Goal: Task Accomplishment & Management: Use online tool/utility

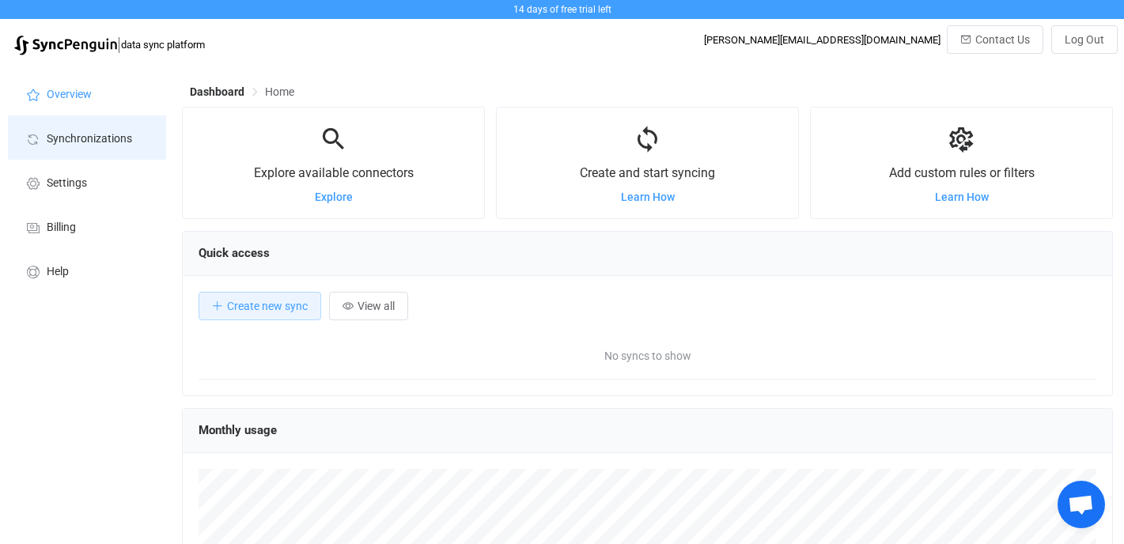
click at [102, 142] on span "Synchronizations" at bounding box center [89, 139] width 85 height 13
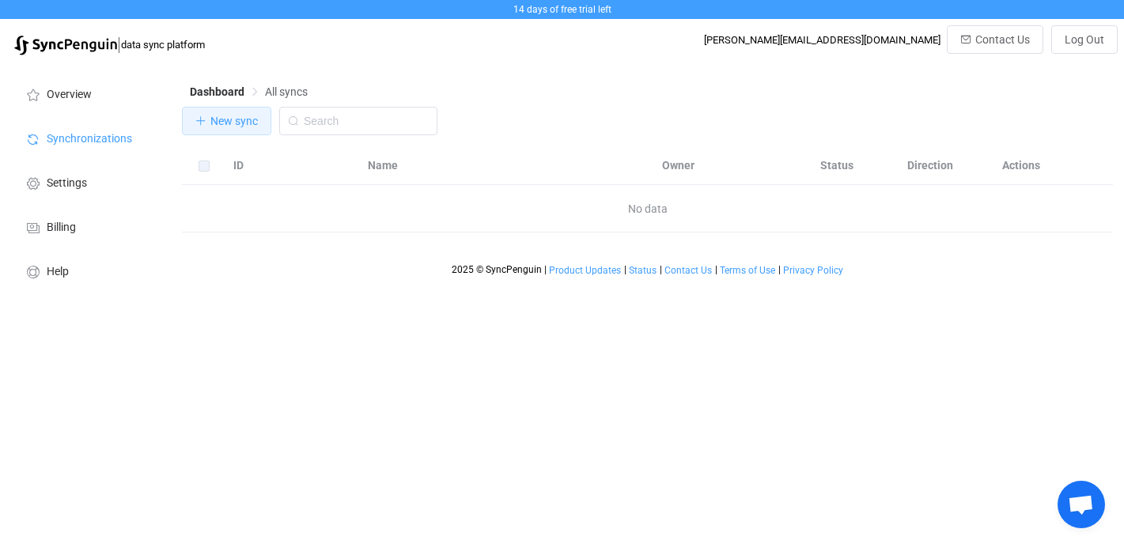
click at [217, 120] on span "New sync" at bounding box center [233, 121] width 47 height 13
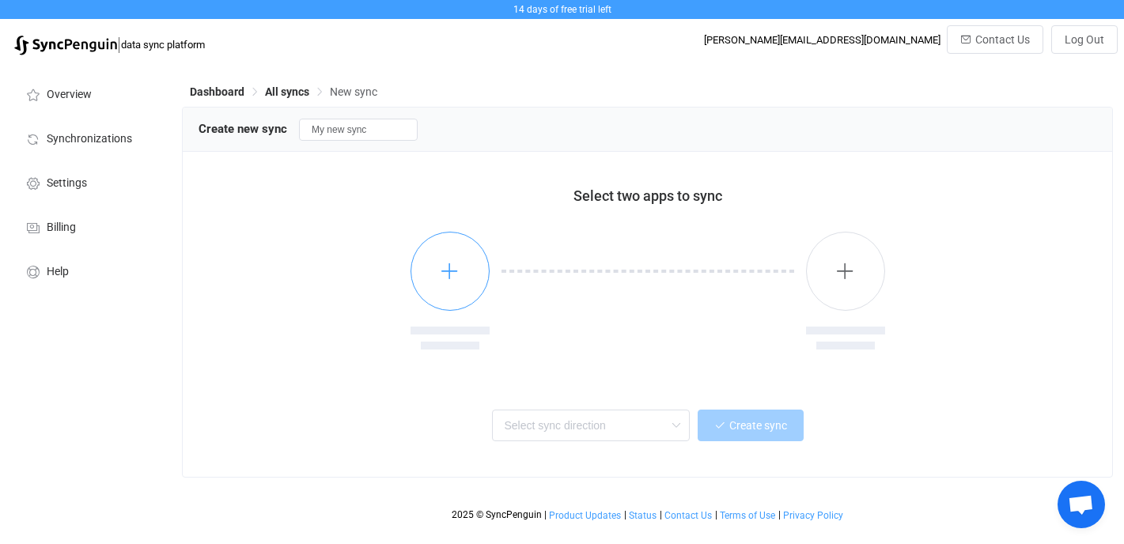
click at [461, 272] on button "button" at bounding box center [450, 271] width 79 height 79
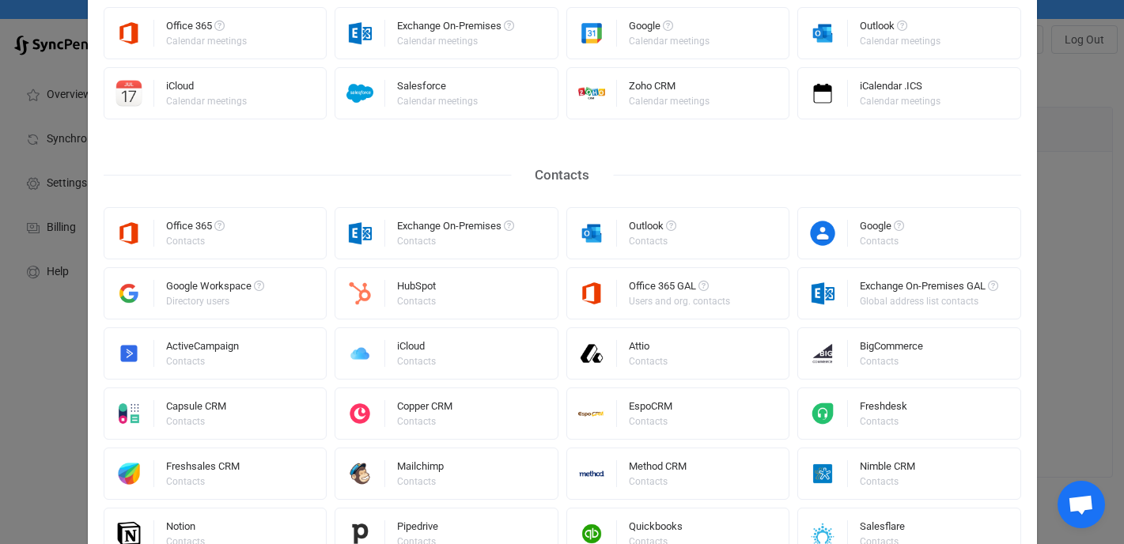
scroll to position [208, 0]
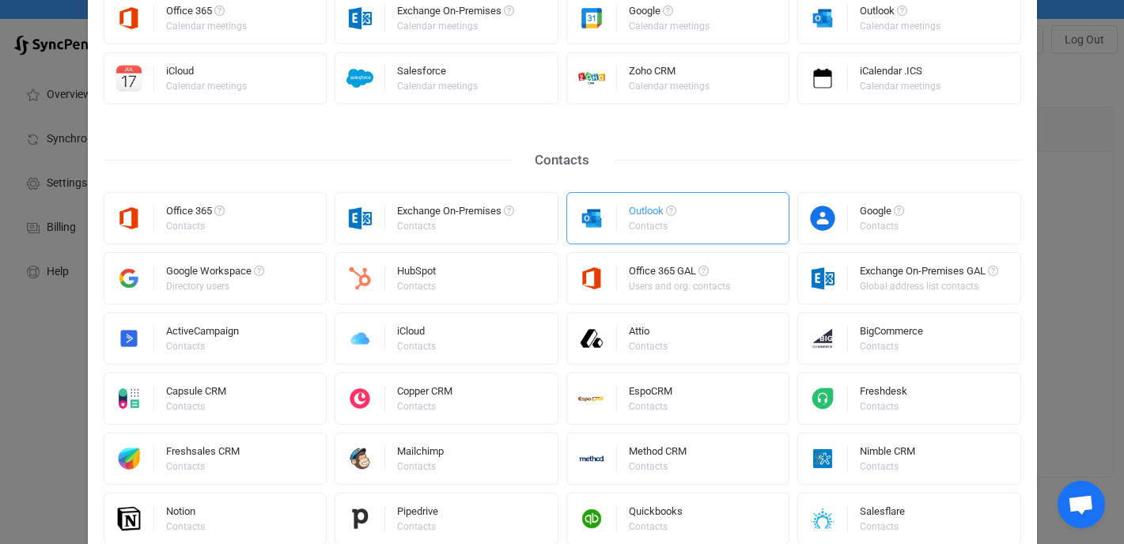
click at [639, 214] on div "Outlook" at bounding box center [652, 214] width 47 height 16
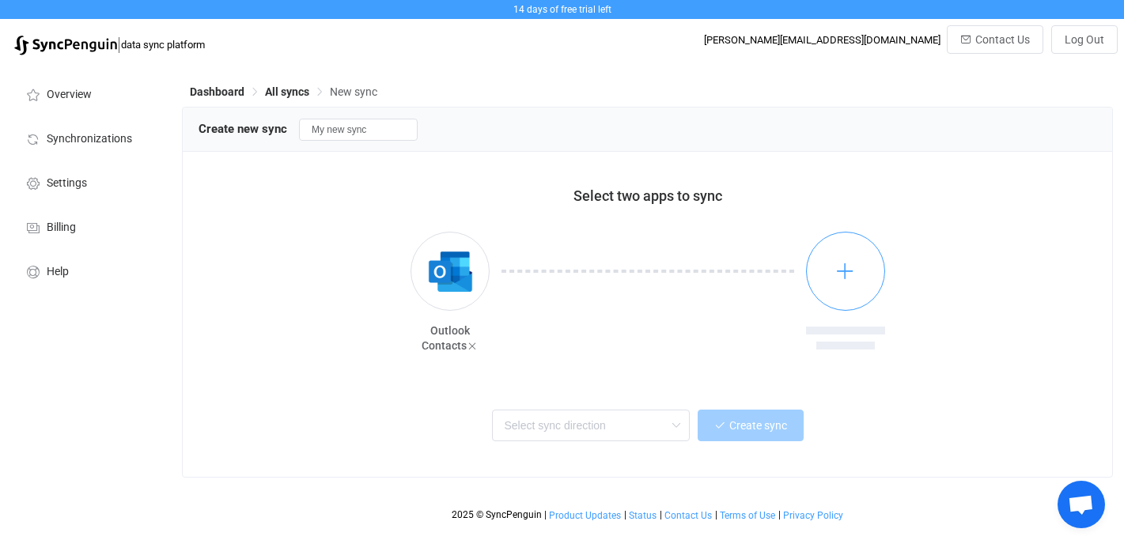
click at [850, 267] on icon "button" at bounding box center [845, 271] width 20 height 20
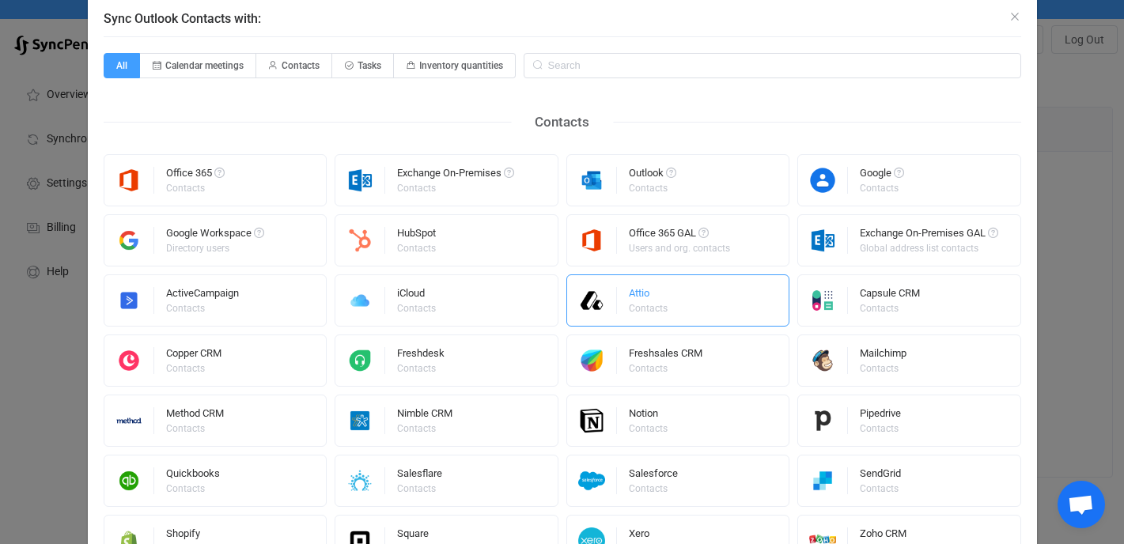
scroll to position [51, 0]
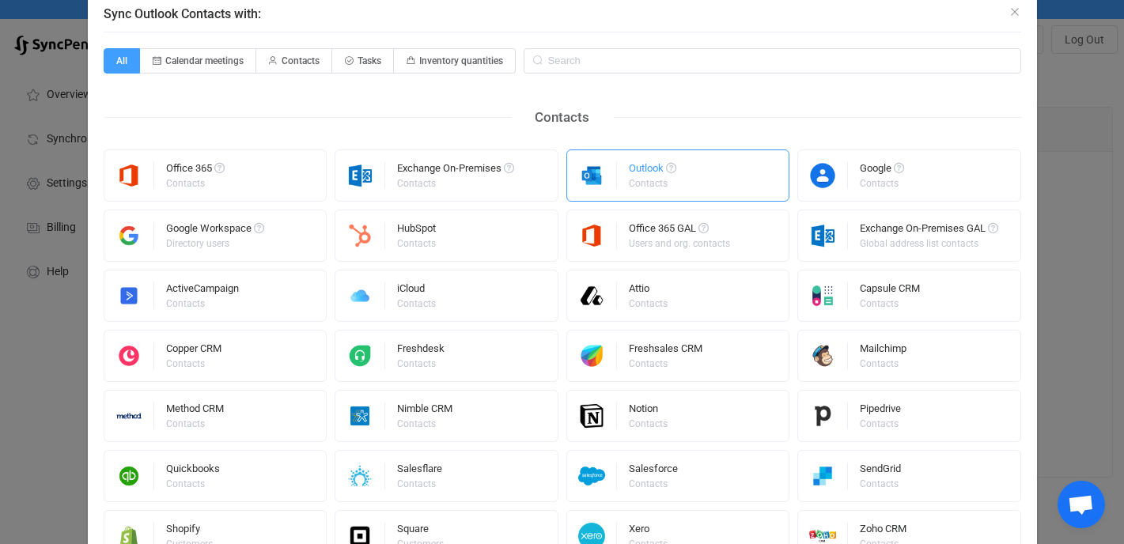
click at [652, 179] on div "Contacts" at bounding box center [651, 183] width 45 height 9
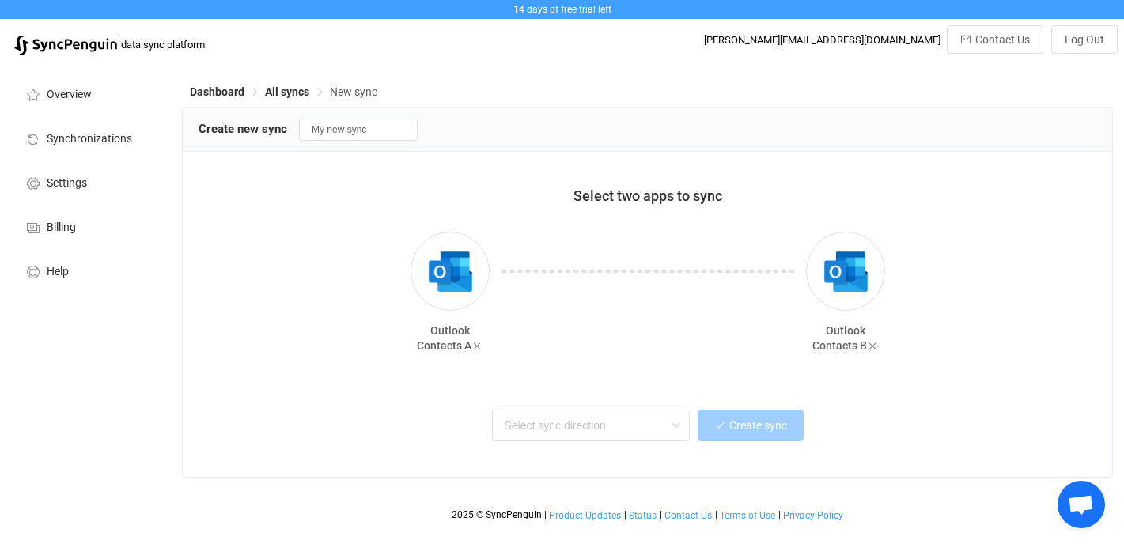
scroll to position [0, 0]
click at [373, 127] on input "My new sync" at bounding box center [358, 130] width 119 height 22
click at [348, 131] on input "My new sync" at bounding box center [358, 130] width 119 height 22
click at [381, 131] on input "My Test sync" at bounding box center [358, 130] width 119 height 22
type input "My Test synchro"
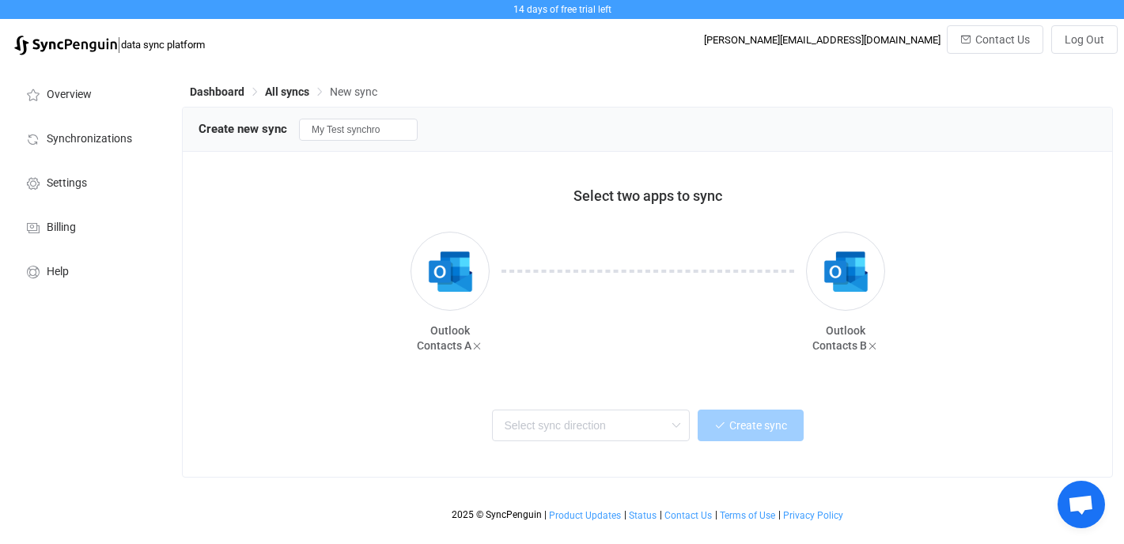
click at [466, 167] on div "Select two apps to sync Outlook Contacts A Outlook Contacts B Two-way One or mu…" at bounding box center [648, 314] width 930 height 325
click at [598, 433] on input "text" at bounding box center [591, 426] width 198 height 32
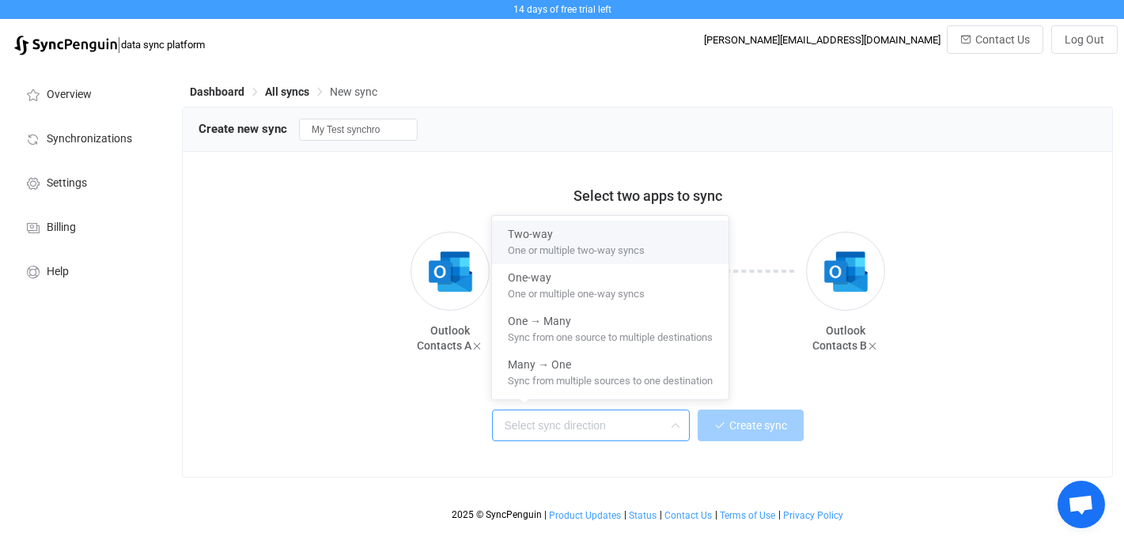
click at [651, 236] on div "Two-way" at bounding box center [610, 231] width 205 height 21
type input "Two-way"
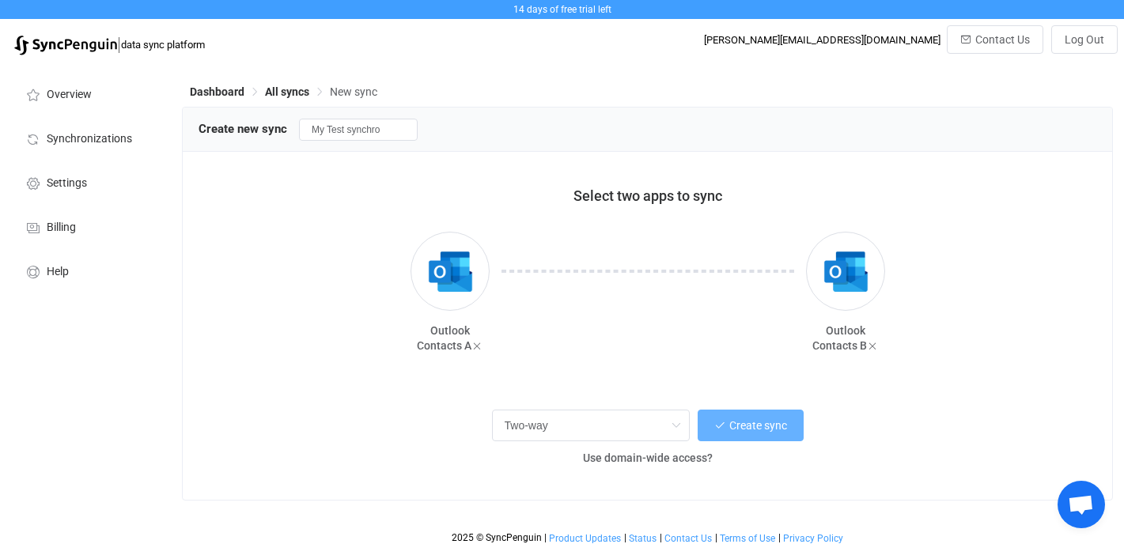
click at [747, 425] on span "Create sync" at bounding box center [758, 425] width 58 height 13
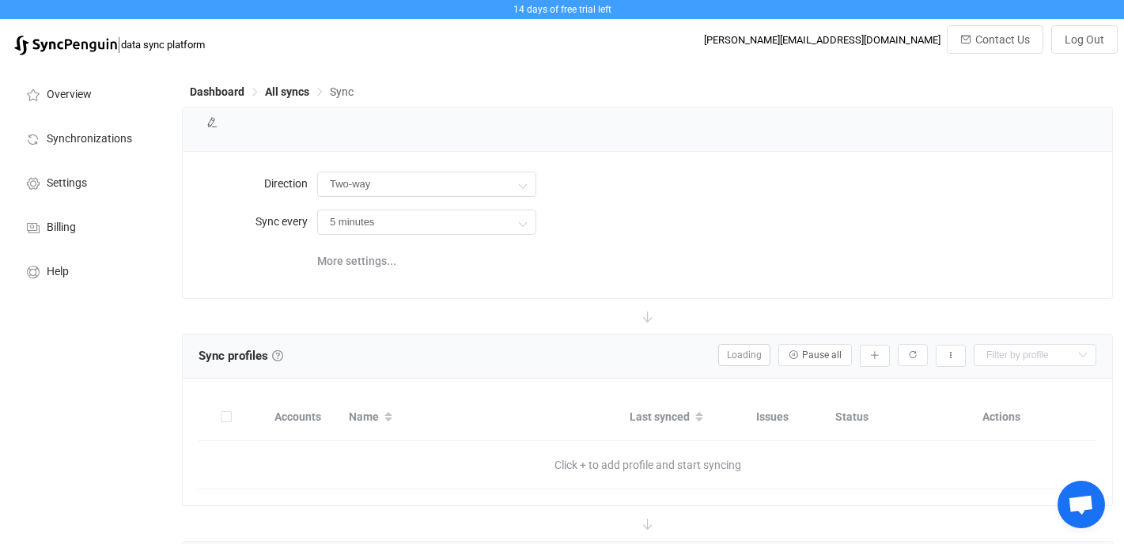
type input "10 minutes"
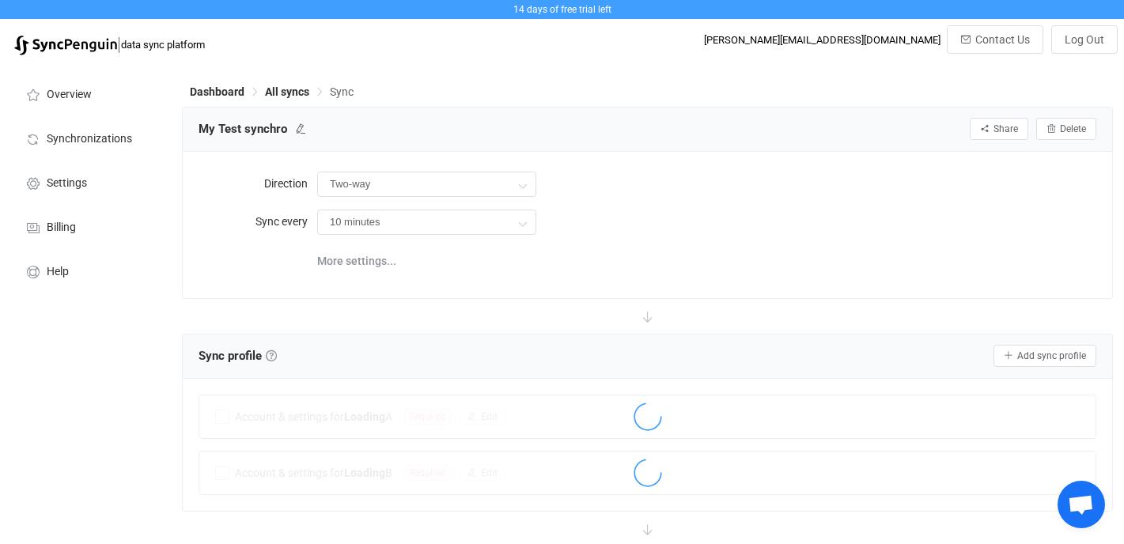
scroll to position [219, 0]
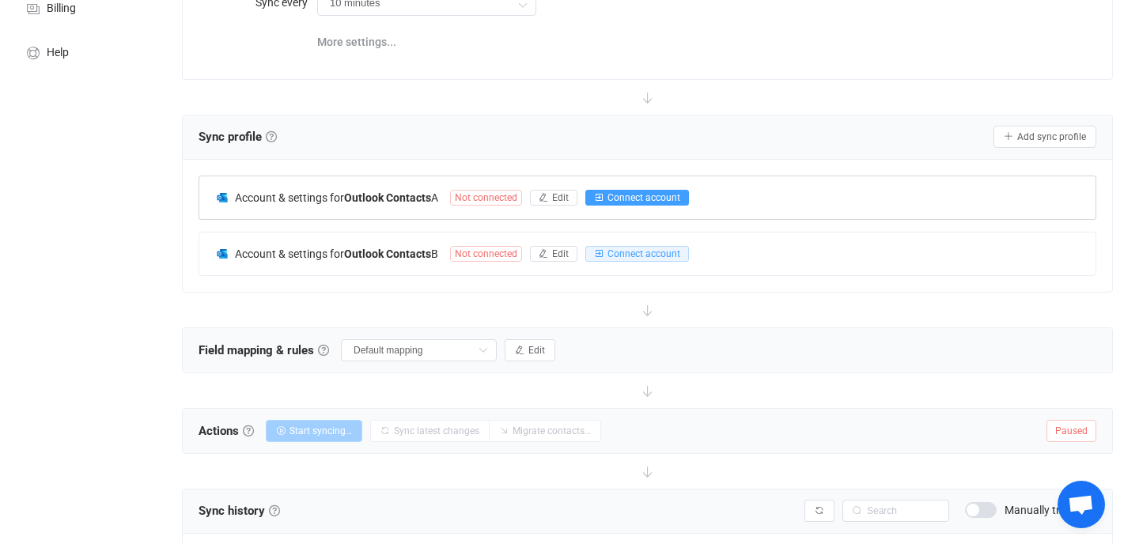
click at [631, 197] on span "Connect account" at bounding box center [644, 197] width 73 height 11
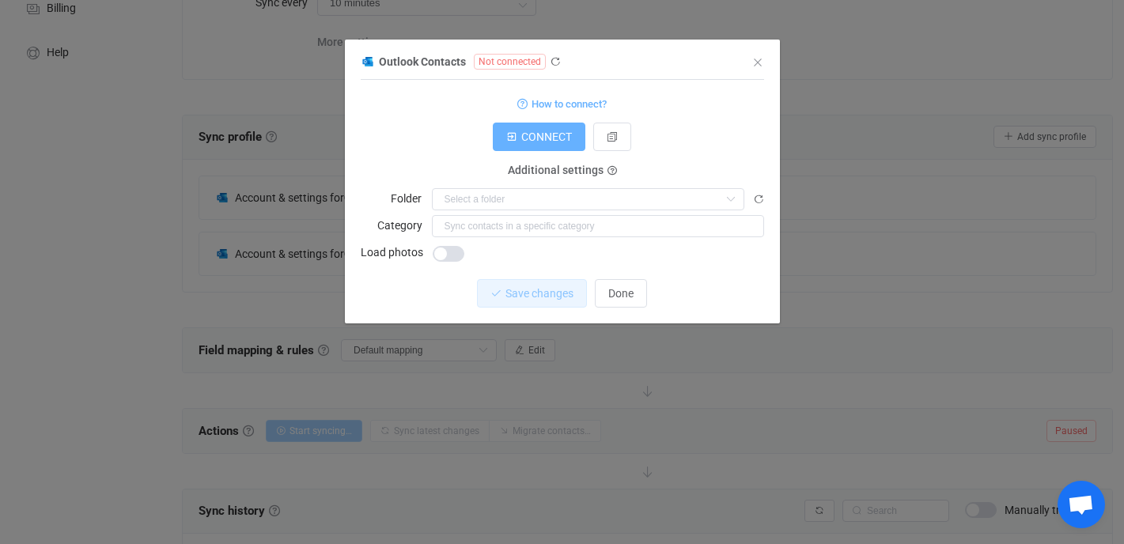
click at [533, 133] on span "CONNECT" at bounding box center [546, 137] width 51 height 13
